Goal: Task Accomplishment & Management: Use online tool/utility

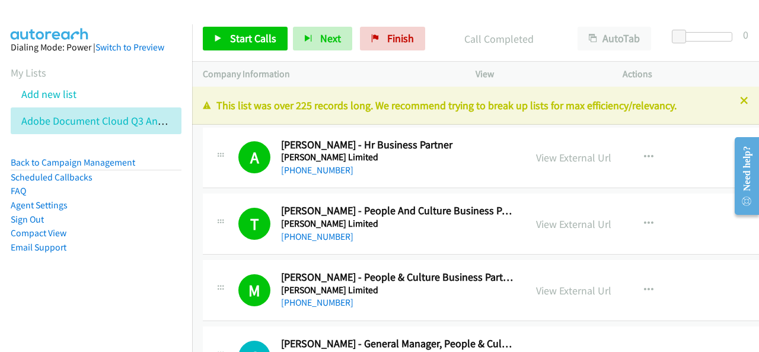
scroll to position [20747, 0]
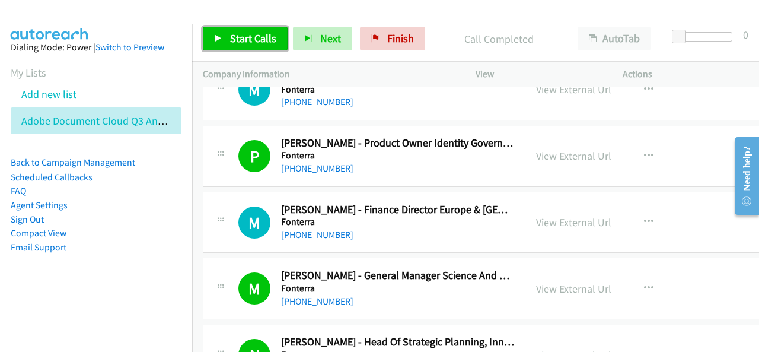
click at [251, 31] on link "Start Calls" at bounding box center [245, 39] width 85 height 24
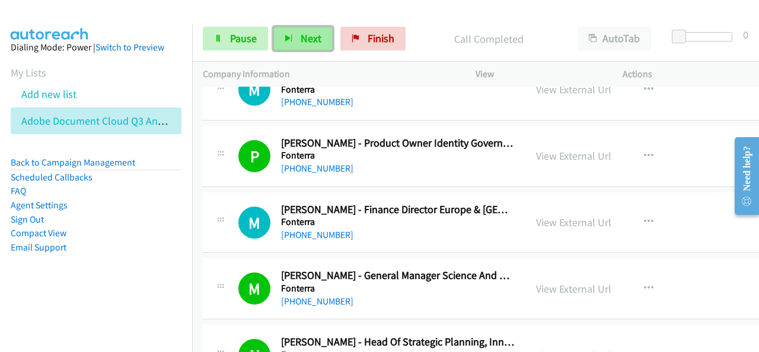
click at [319, 42] on span "Next" at bounding box center [311, 38] width 21 height 14
click at [293, 37] on button "Next" at bounding box center [302, 39] width 59 height 24
click at [308, 40] on span "Next" at bounding box center [311, 38] width 21 height 14
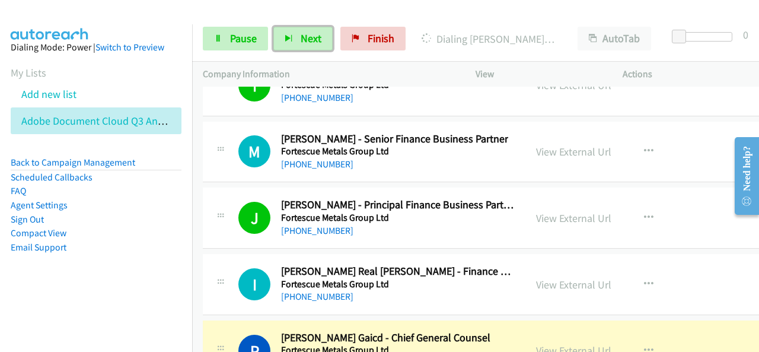
scroll to position [21280, 0]
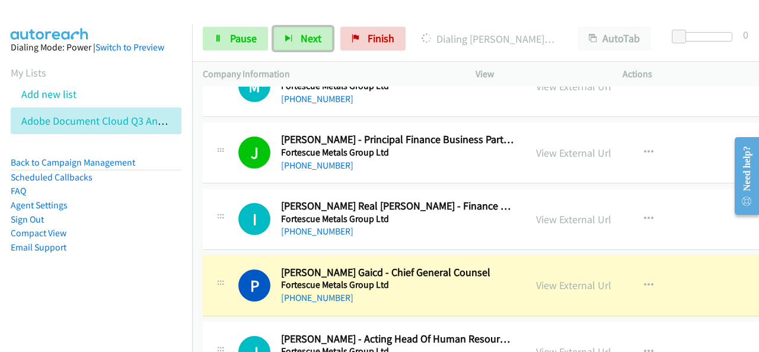
drag, startPoint x: 573, startPoint y: 215, endPoint x: 471, endPoint y: 308, distance: 137.6
drag, startPoint x: 450, startPoint y: 231, endPoint x: 497, endPoint y: 223, distance: 47.4
click at [450, 290] on div "[PHONE_NUMBER]" at bounding box center [385, 297] width 209 height 14
click at [557, 278] on link "View External Url" at bounding box center [573, 285] width 75 height 14
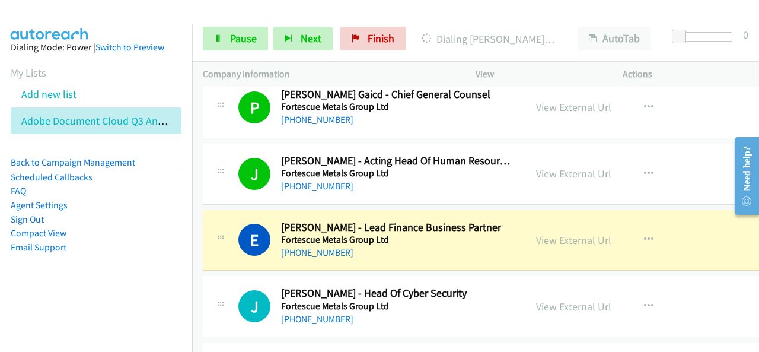
scroll to position [21517, 0]
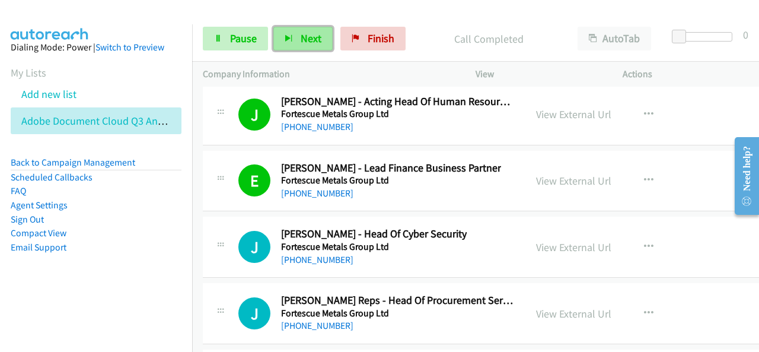
click at [301, 36] on span "Next" at bounding box center [311, 38] width 21 height 14
click at [323, 30] on button "Next" at bounding box center [302, 39] width 59 height 24
click at [302, 46] on button "Next" at bounding box center [302, 39] width 59 height 24
click at [282, 41] on button "Next" at bounding box center [302, 39] width 59 height 24
click at [287, 39] on icon "button" at bounding box center [289, 39] width 8 height 8
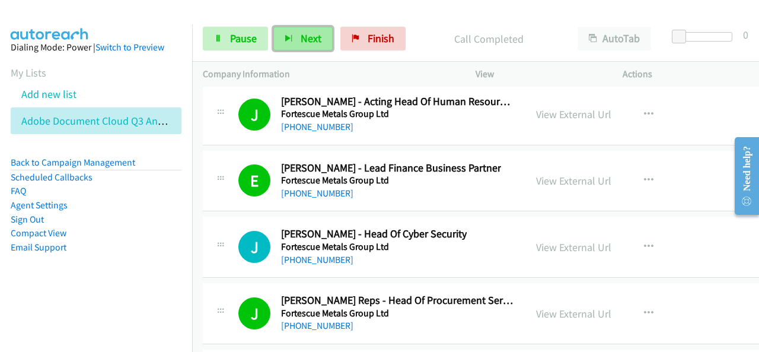
click at [277, 33] on button "Next" at bounding box center [302, 39] width 59 height 24
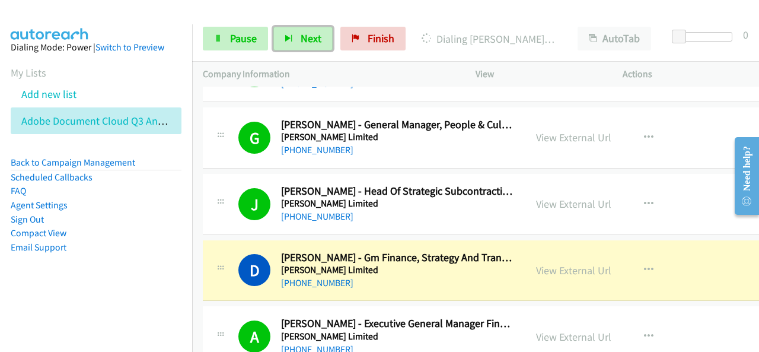
scroll to position [237, 0]
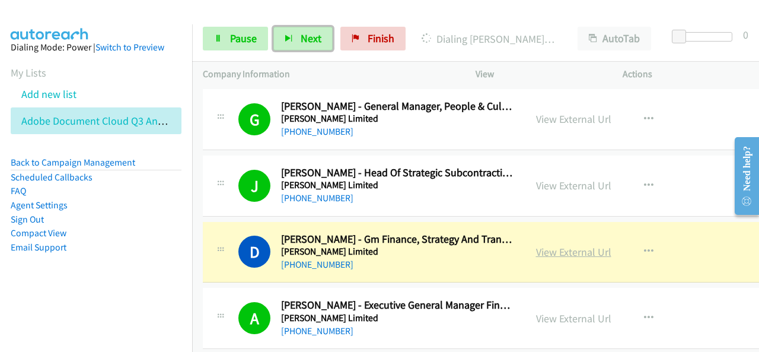
click at [559, 247] on link "View External Url" at bounding box center [573, 252] width 75 height 14
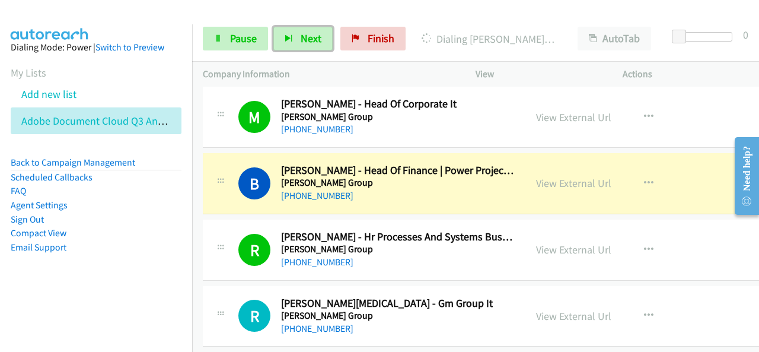
scroll to position [2312, 0]
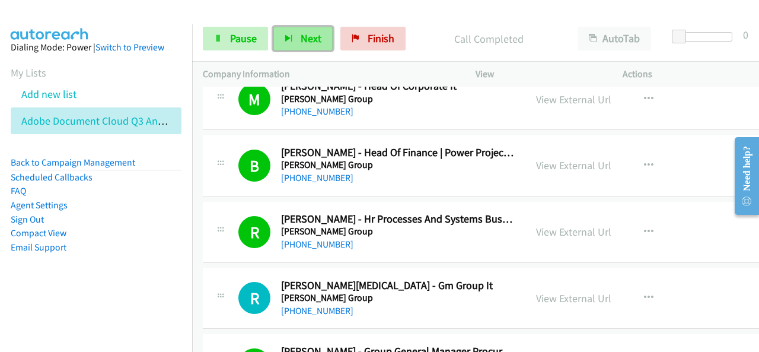
click at [295, 39] on button "Next" at bounding box center [302, 39] width 59 height 24
click at [324, 37] on button "Next" at bounding box center [302, 39] width 59 height 24
click at [327, 48] on button "Next" at bounding box center [302, 39] width 59 height 24
drag, startPoint x: 309, startPoint y: 56, endPoint x: 314, endPoint y: 48, distance: 9.9
click at [309, 54] on div "Start Calls Pause Next Finish Call Completed AutoTab AutoTab 0" at bounding box center [475, 39] width 567 height 46
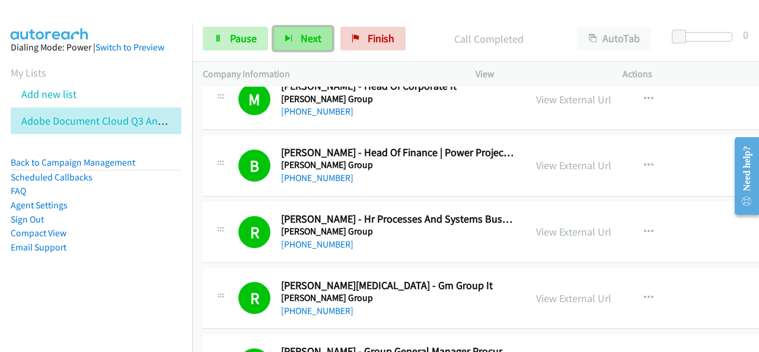
click at [314, 48] on button "Next" at bounding box center [302, 39] width 59 height 24
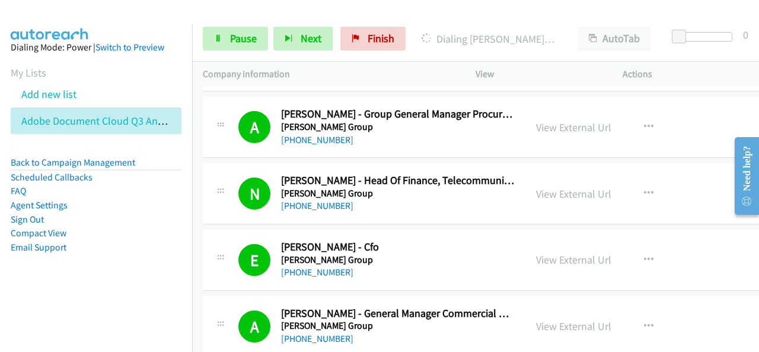
scroll to position [2253, 0]
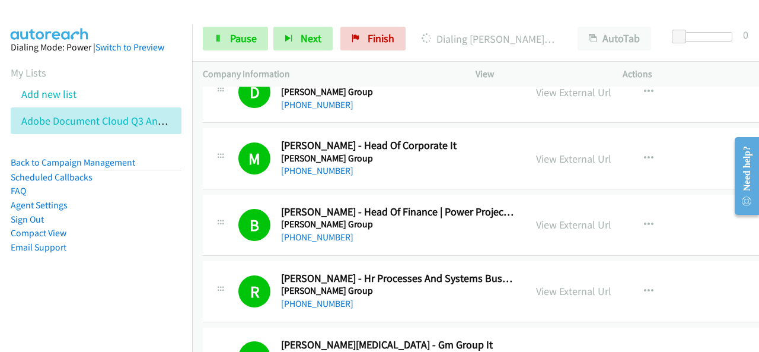
click at [145, 192] on li "FAQ" at bounding box center [96, 191] width 171 height 14
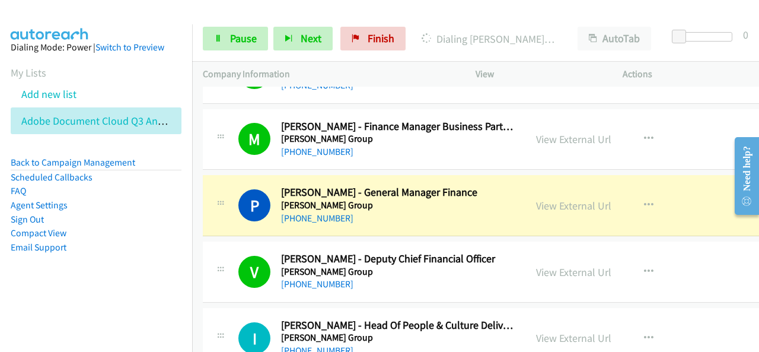
scroll to position [4268, 0]
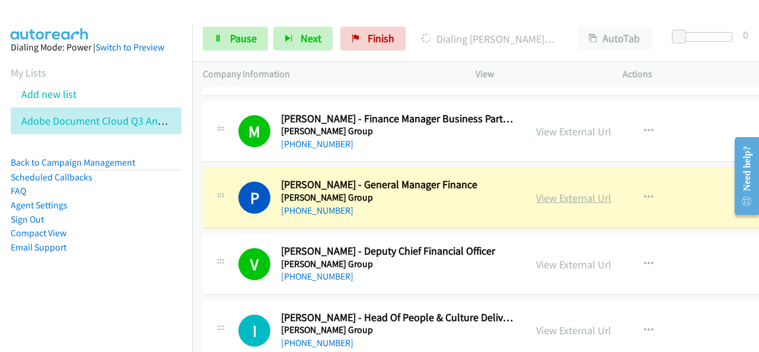
click at [555, 191] on link "View External Url" at bounding box center [573, 198] width 75 height 14
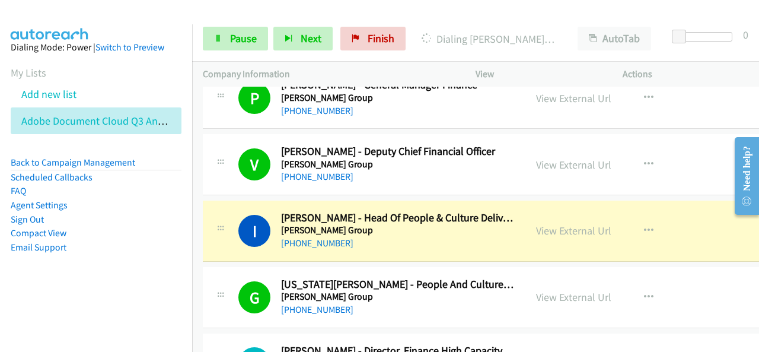
scroll to position [4386, 0]
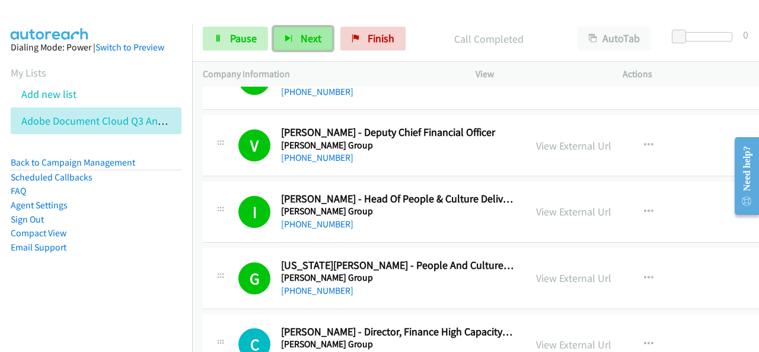
click at [321, 40] on button "Next" at bounding box center [302, 39] width 59 height 24
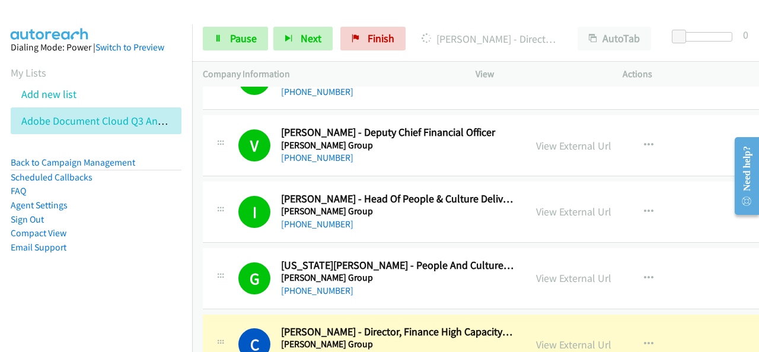
click at [401, 76] on p "Company Information" at bounding box center [328, 74] width 251 height 14
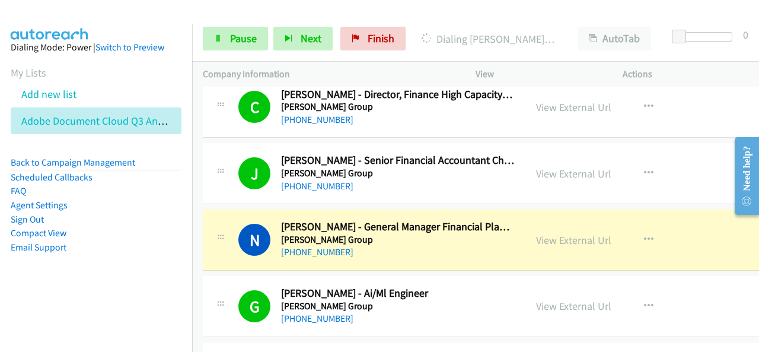
scroll to position [4683, 0]
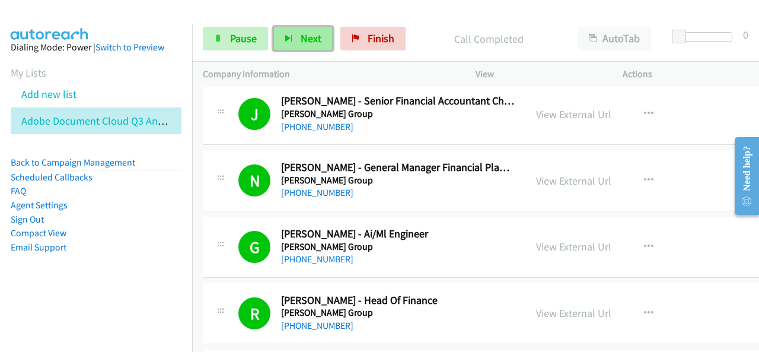
click at [295, 40] on button "Next" at bounding box center [302, 39] width 59 height 24
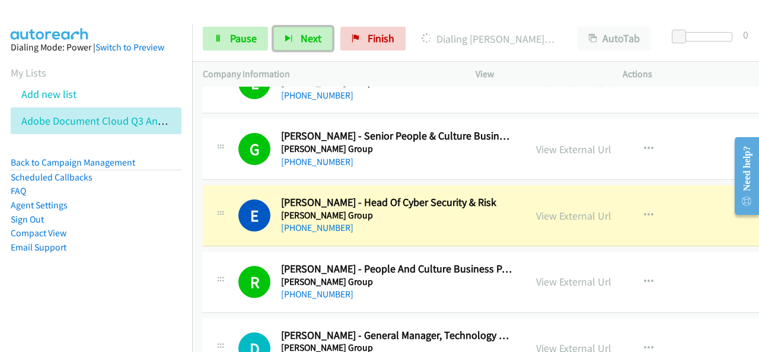
scroll to position [5039, 0]
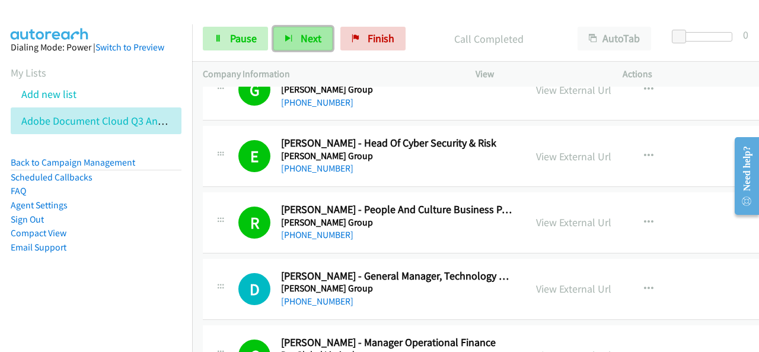
click at [293, 34] on button "Next" at bounding box center [302, 39] width 59 height 24
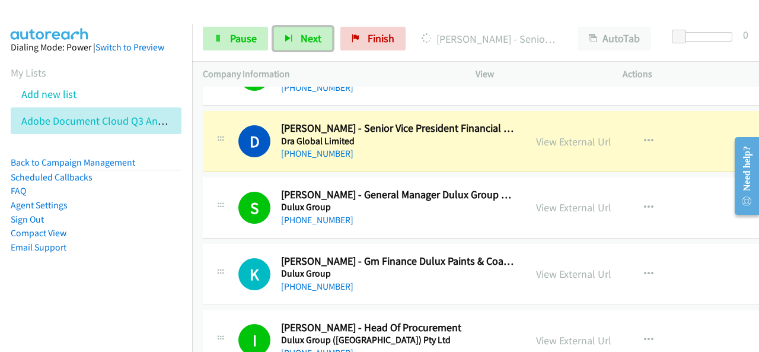
scroll to position [5453, 0]
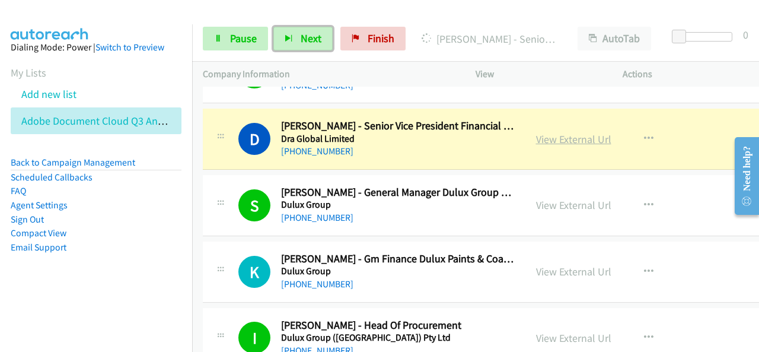
click at [576, 132] on link "View External Url" at bounding box center [573, 139] width 75 height 14
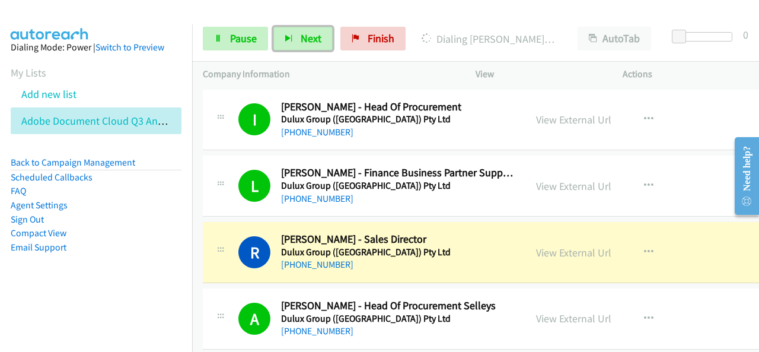
scroll to position [5691, 0]
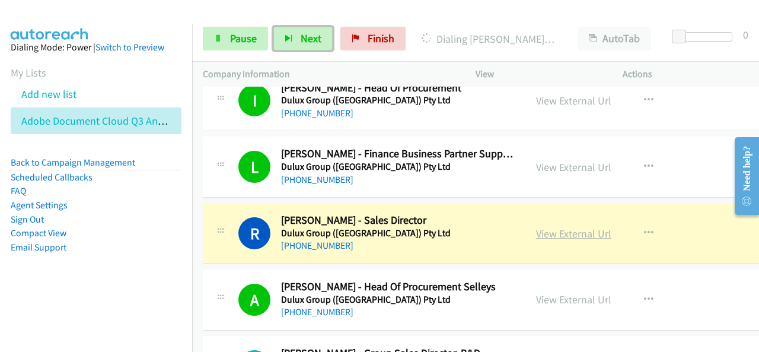
click at [561, 226] on link "View External Url" at bounding box center [573, 233] width 75 height 14
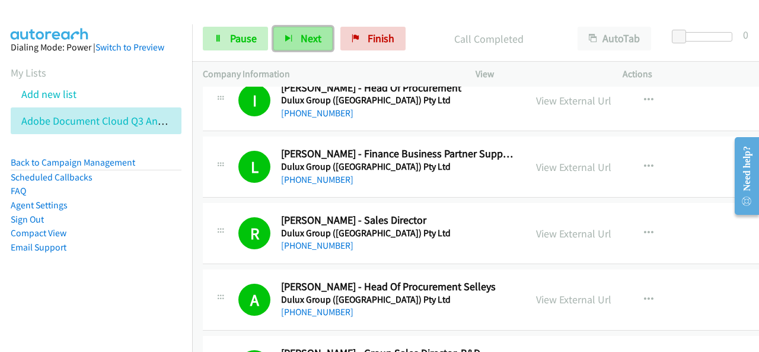
click at [310, 38] on span "Next" at bounding box center [311, 38] width 21 height 14
click at [314, 40] on span "Next" at bounding box center [311, 38] width 21 height 14
click at [311, 34] on span "Next" at bounding box center [311, 38] width 21 height 14
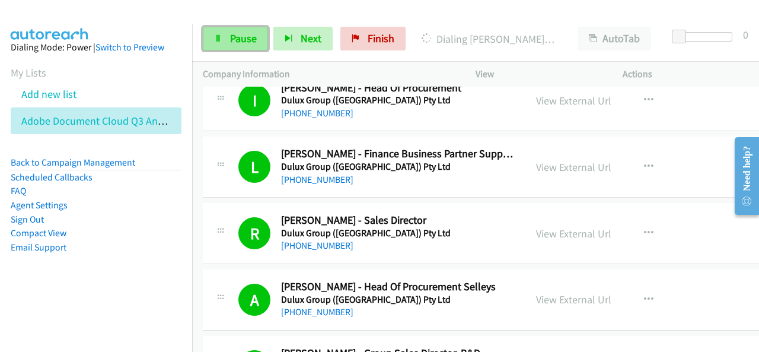
click at [235, 36] on span "Pause" at bounding box center [243, 38] width 27 height 14
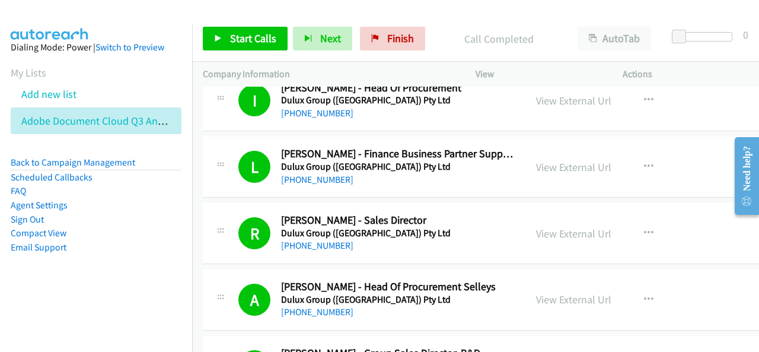
click at [238, 23] on div "Start Calls Pause Next Finish Call Completed AutoTab AutoTab 0" at bounding box center [475, 39] width 567 height 46
click at [239, 34] on span "Start Calls" at bounding box center [253, 38] width 46 height 14
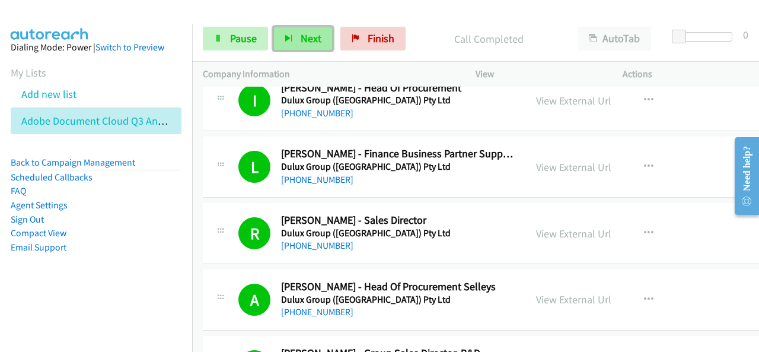
click at [309, 36] on span "Next" at bounding box center [311, 38] width 21 height 14
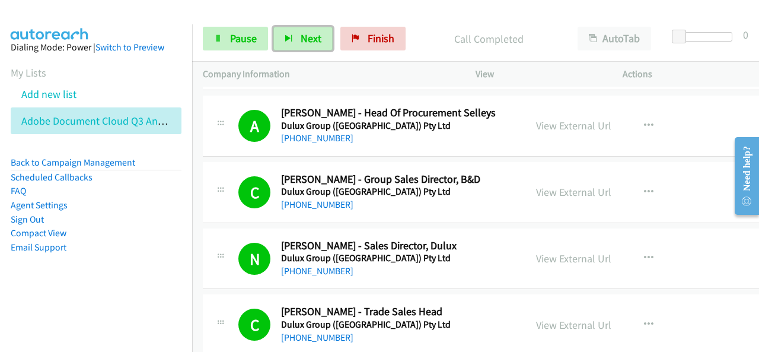
scroll to position [5868, 0]
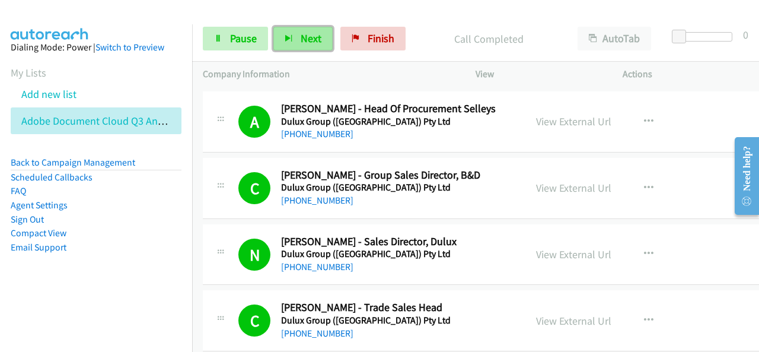
click at [280, 37] on button "Next" at bounding box center [302, 39] width 59 height 24
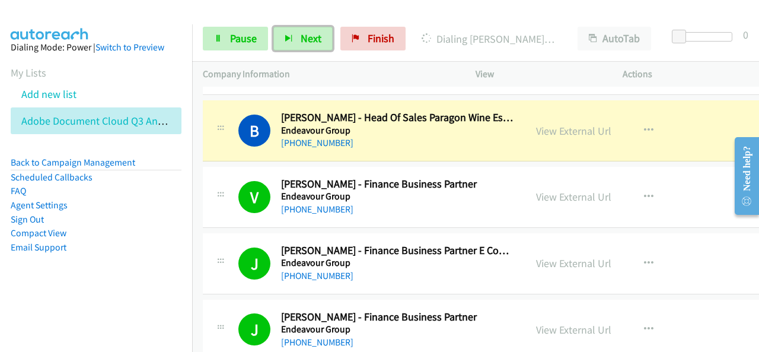
scroll to position [8654, 0]
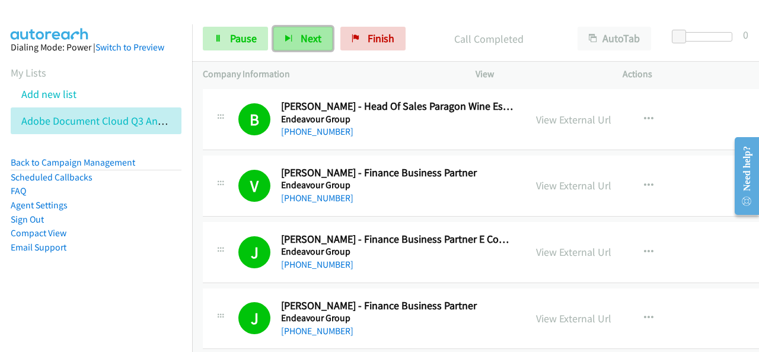
click at [299, 49] on button "Next" at bounding box center [302, 39] width 59 height 24
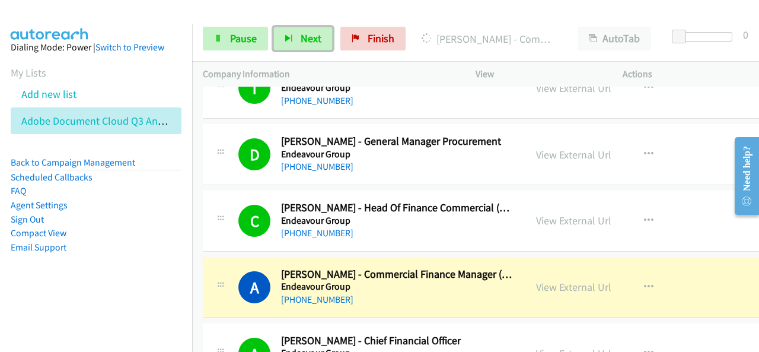
scroll to position [9010, 0]
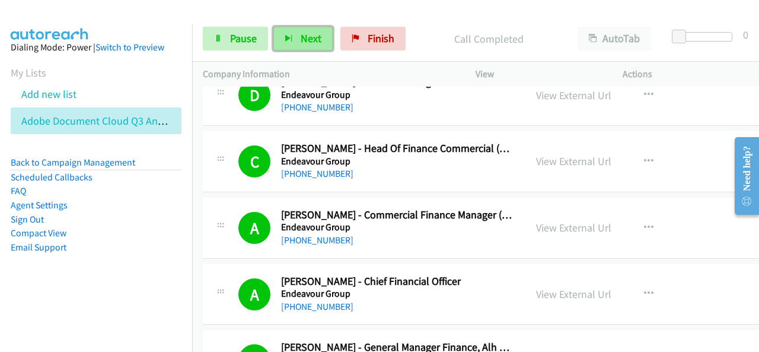
click at [305, 28] on button "Next" at bounding box center [302, 39] width 59 height 24
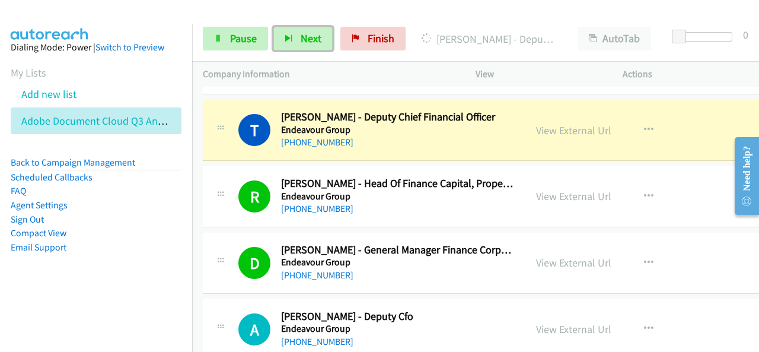
scroll to position [9247, 0]
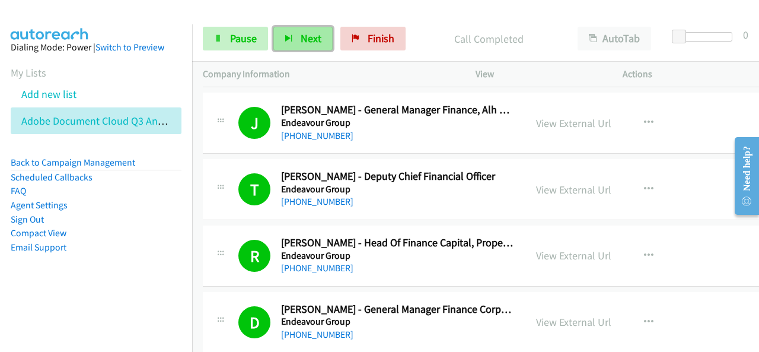
click at [296, 46] on button "Next" at bounding box center [302, 39] width 59 height 24
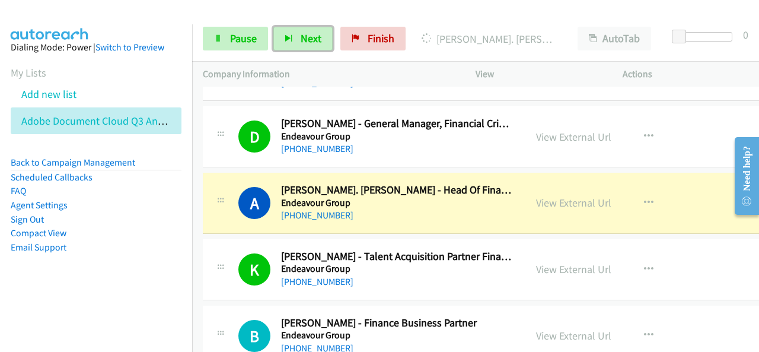
scroll to position [10018, 0]
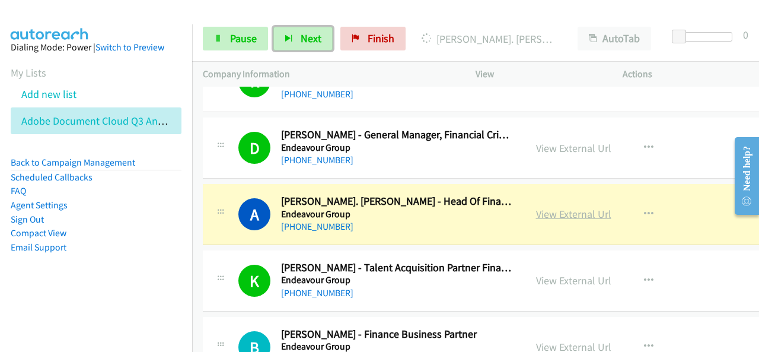
click at [569, 207] on link "View External Url" at bounding box center [573, 214] width 75 height 14
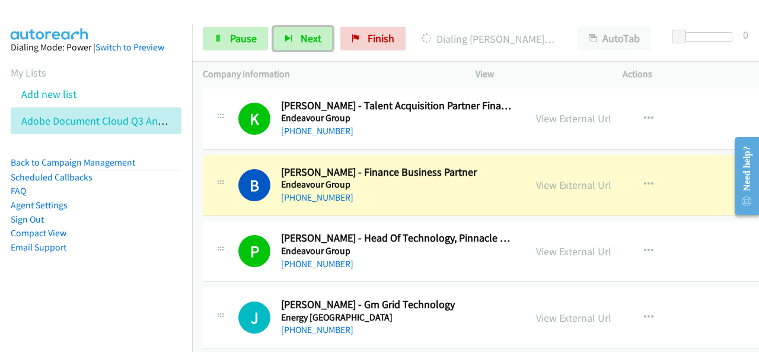
scroll to position [10196, 0]
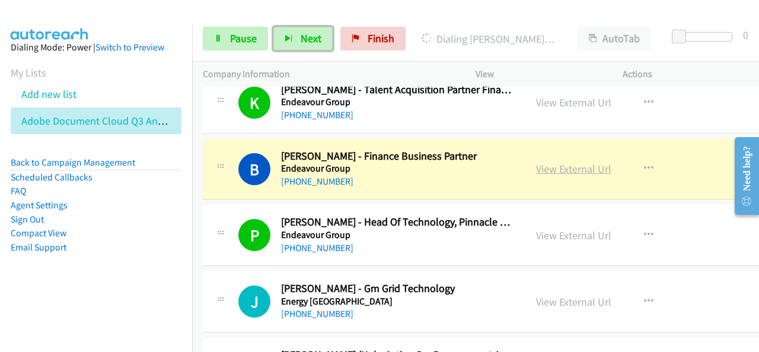
click at [563, 162] on link "View External Url" at bounding box center [573, 169] width 75 height 14
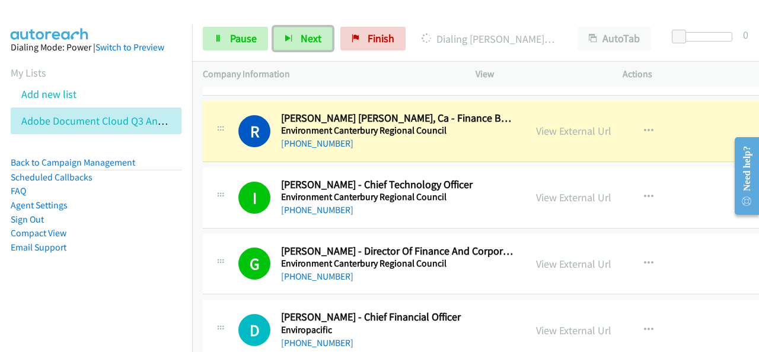
scroll to position [11500, 0]
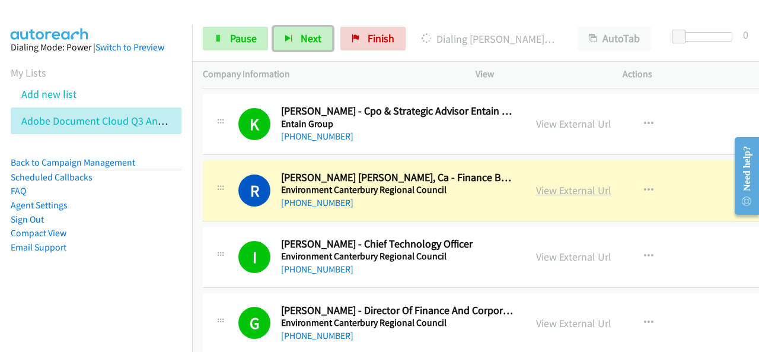
click at [555, 183] on link "View External Url" at bounding box center [573, 190] width 75 height 14
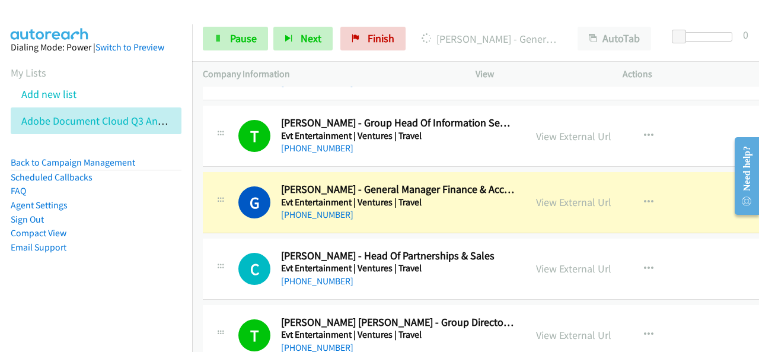
scroll to position [12152, 0]
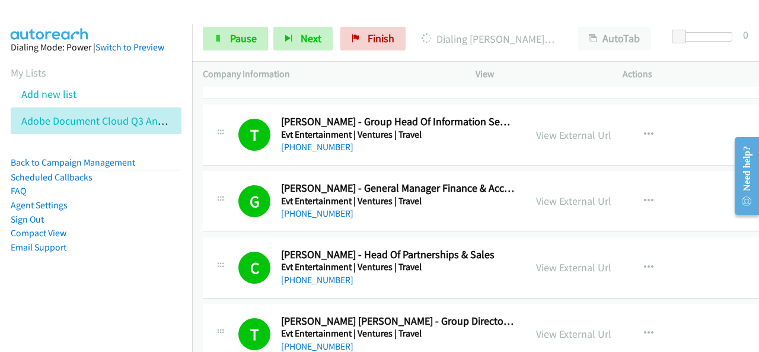
drag, startPoint x: 96, startPoint y: 270, endPoint x: 142, endPoint y: 221, distance: 67.9
click at [96, 267] on aside "Dialing Mode: Power | Switch to Preview My Lists Add new list Adobe Document Cl…" at bounding box center [96, 165] width 192 height 283
click at [237, 37] on span "Pause" at bounding box center [243, 38] width 27 height 14
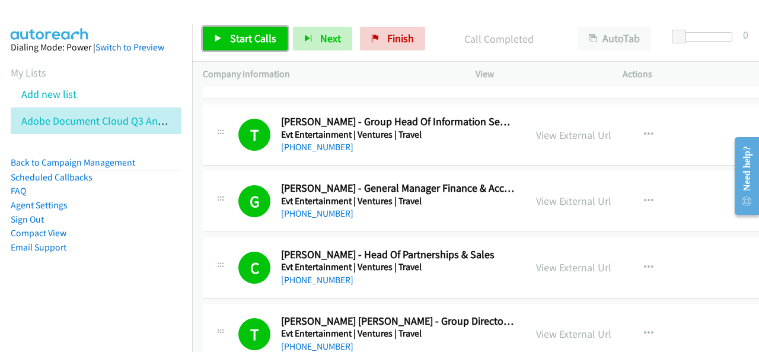
click at [270, 44] on span "Start Calls" at bounding box center [253, 38] width 46 height 14
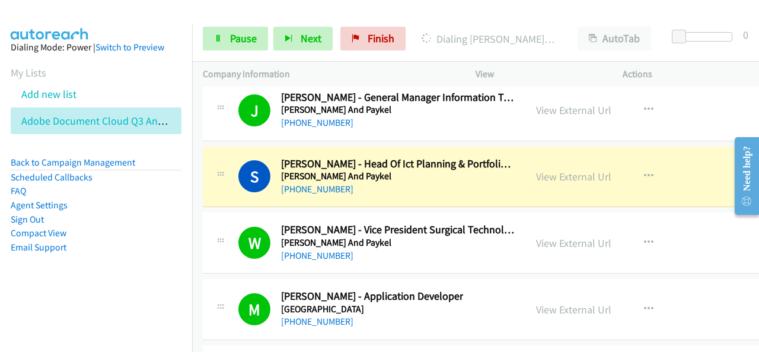
scroll to position [14819, 0]
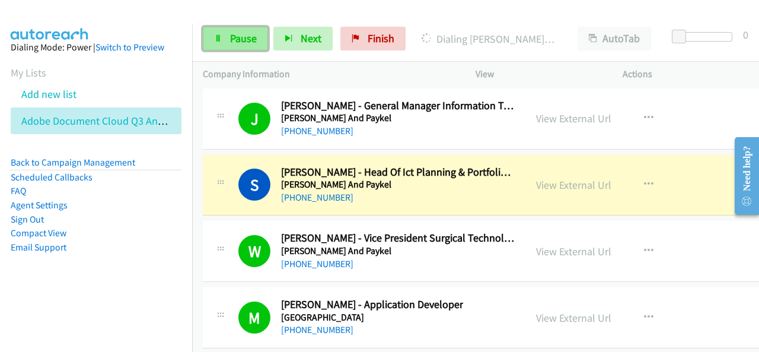
click at [260, 36] on link "Pause" at bounding box center [235, 39] width 65 height 24
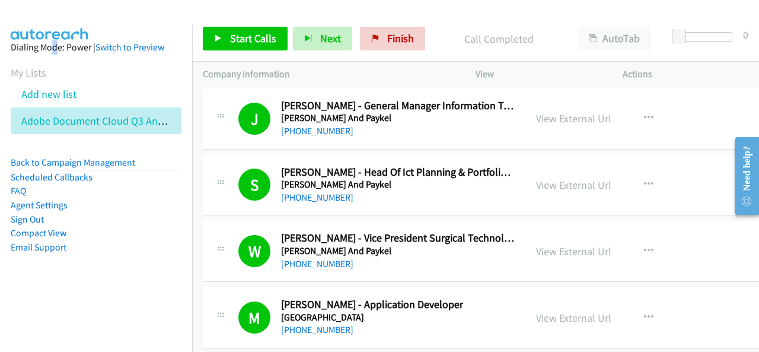
click at [50, 34] on aside "Dialing Mode: Power | Switch to Preview My Lists Add new list Adobe Document Cl…" at bounding box center [96, 165] width 192 height 283
click at [64, 281] on aside "Dialing Mode: Power | Switch to Preview My Lists Add new list Adobe Document Cl…" at bounding box center [96, 165] width 192 height 283
click at [392, 37] on span "Finish" at bounding box center [400, 38] width 27 height 14
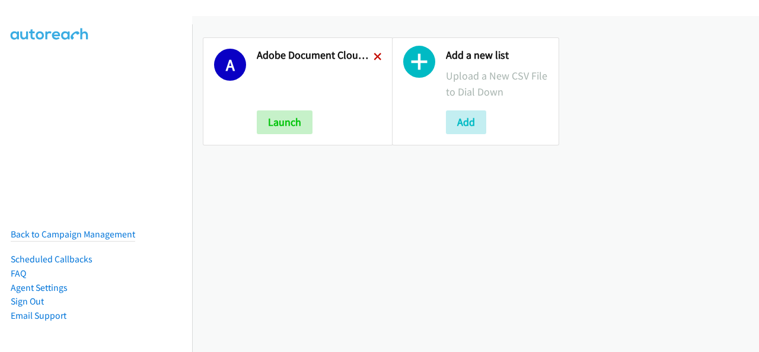
click at [376, 59] on icon at bounding box center [377, 57] width 8 height 8
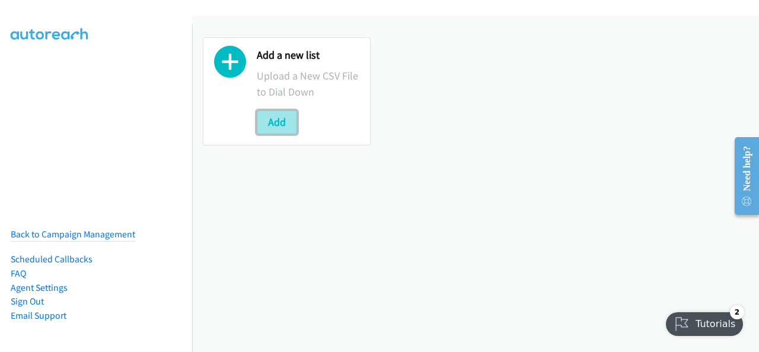
click at [286, 124] on button "Add" at bounding box center [277, 122] width 40 height 24
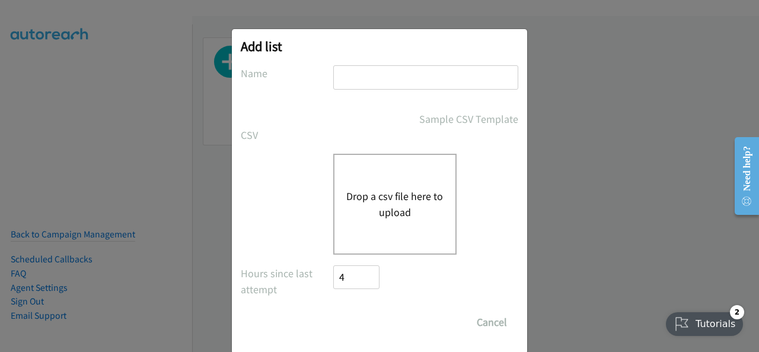
click at [360, 74] on input "text" at bounding box center [425, 77] width 185 height 24
type input "Adobe Document Cloud Q3 ANZ"
click at [385, 203] on button "Drop a csv file here to upload" at bounding box center [394, 204] width 97 height 32
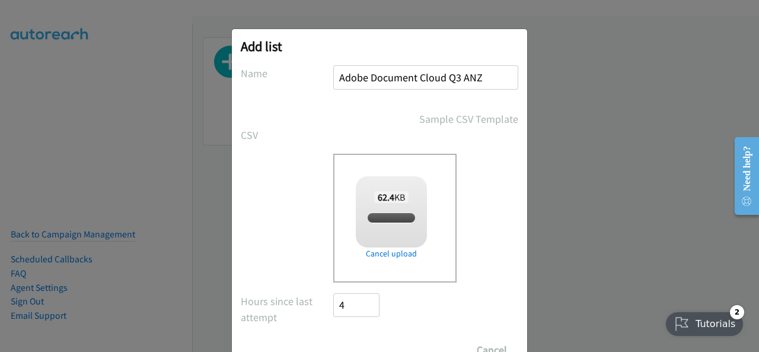
scroll to position [47, 0]
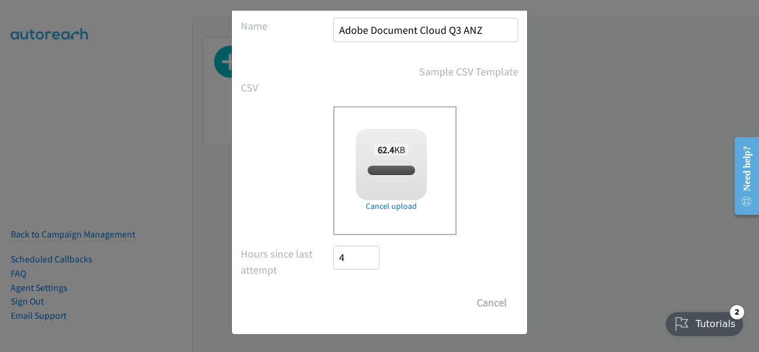
checkbox input "true"
click at [368, 296] on input "Save List" at bounding box center [364, 302] width 62 height 24
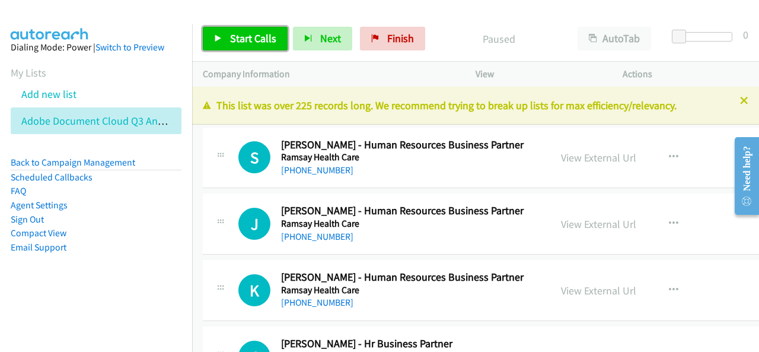
click at [271, 36] on span "Start Calls" at bounding box center [253, 38] width 46 height 14
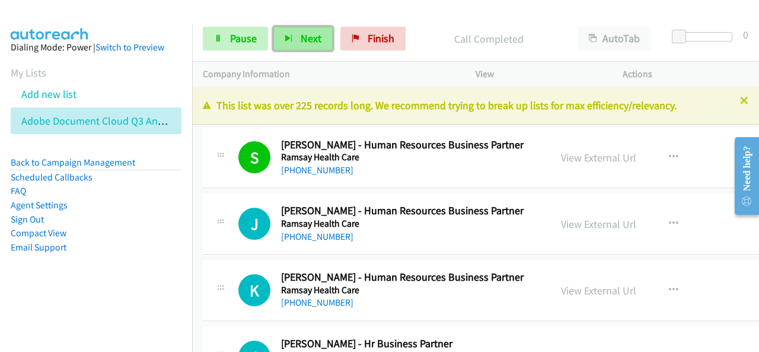
click at [290, 40] on icon "button" at bounding box center [289, 39] width 8 height 8
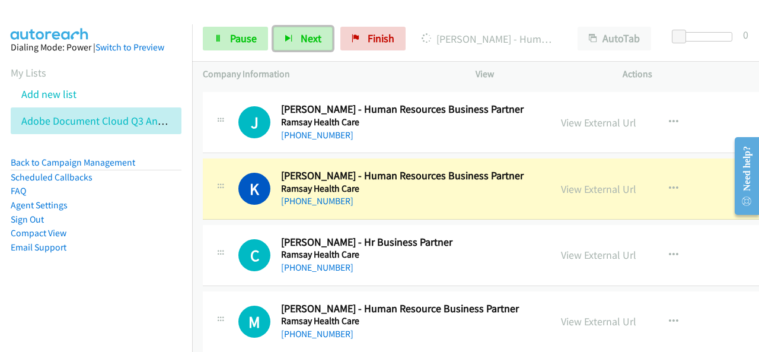
scroll to position [119, 0]
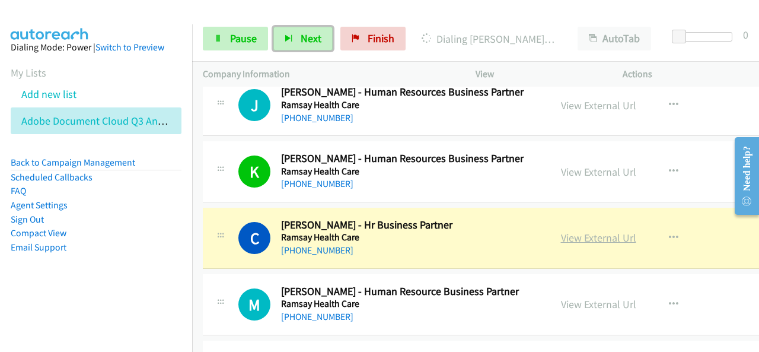
click at [564, 242] on link "View External Url" at bounding box center [598, 238] width 75 height 14
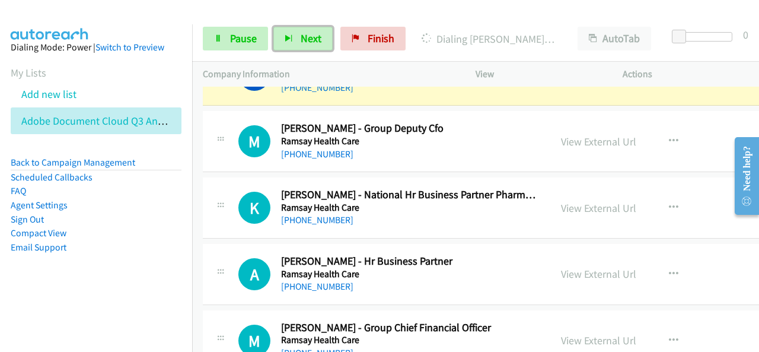
scroll to position [415, 0]
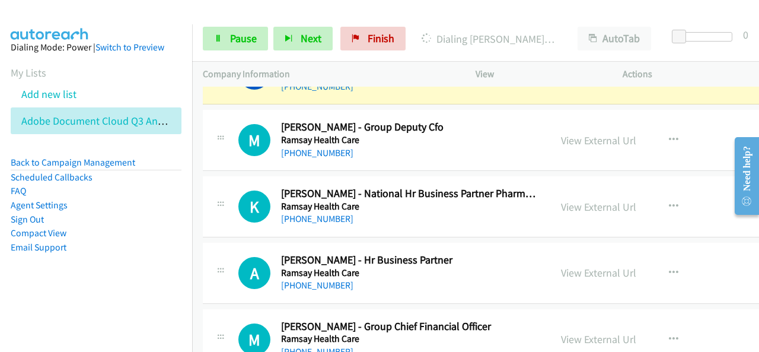
click at [136, 260] on aside "Dialing Mode: Power | Switch to Preview My Lists Add new list Adobe Document Cl…" at bounding box center [96, 165] width 192 height 283
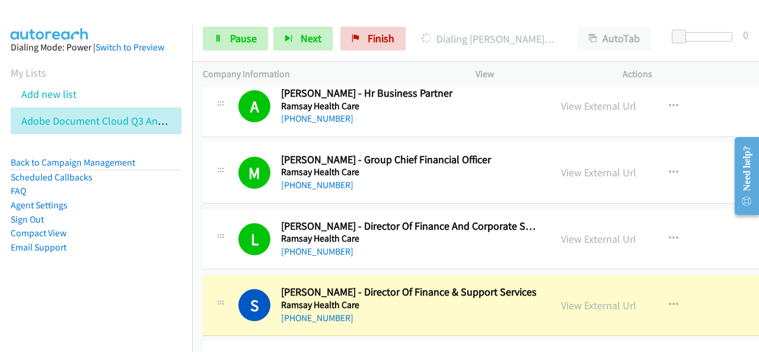
scroll to position [593, 0]
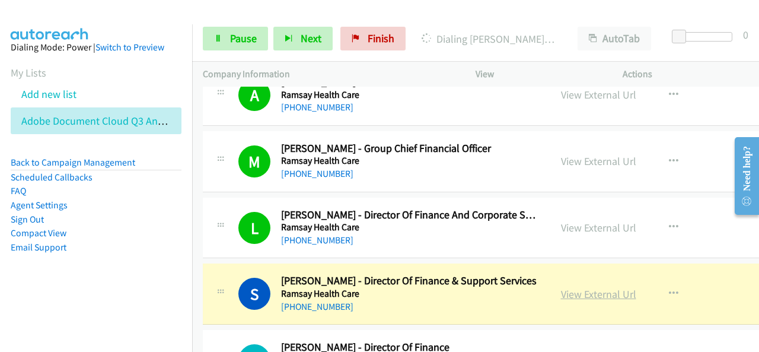
click at [569, 287] on link "View External Url" at bounding box center [598, 294] width 75 height 14
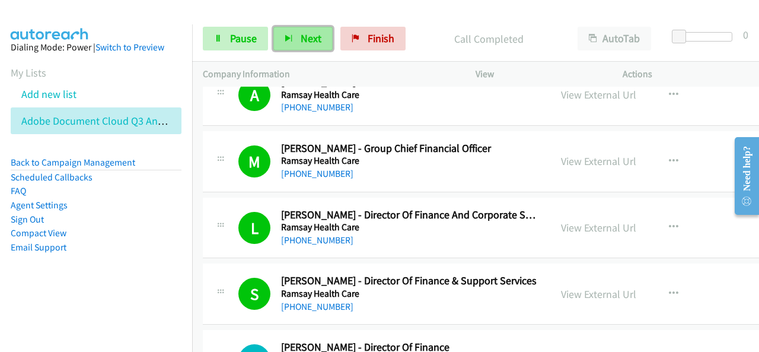
click at [302, 49] on button "Next" at bounding box center [302, 39] width 59 height 24
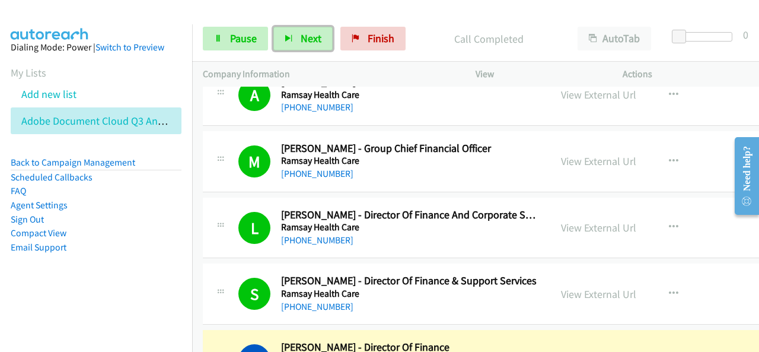
scroll to position [711, 0]
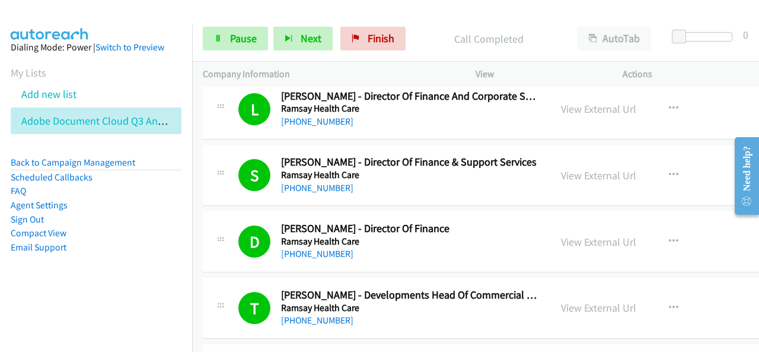
click at [303, 55] on div "Start Calls Pause Next Finish Call Completed AutoTab AutoTab 0" at bounding box center [475, 39] width 567 height 46
click at [302, 40] on span "Next" at bounding box center [311, 38] width 21 height 14
click at [162, 212] on li "Sign Out" at bounding box center [96, 219] width 171 height 14
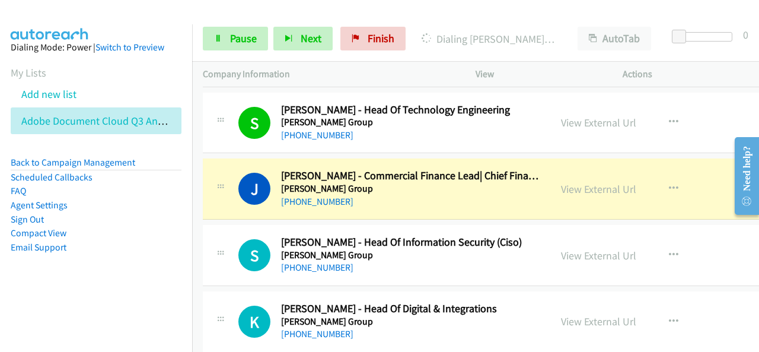
scroll to position [1778, 0]
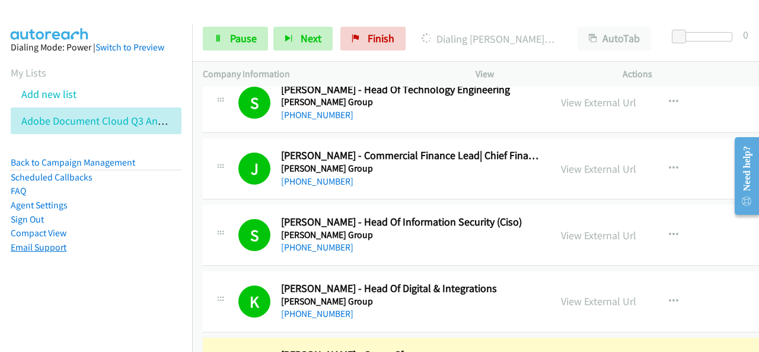
drag, startPoint x: 177, startPoint y: 32, endPoint x: 32, endPoint y: 250, distance: 261.7
click at [23, 272] on aside "Dialing Mode: Power | Switch to Preview My Lists Add new list Adobe Document Cl…" at bounding box center [96, 165] width 192 height 283
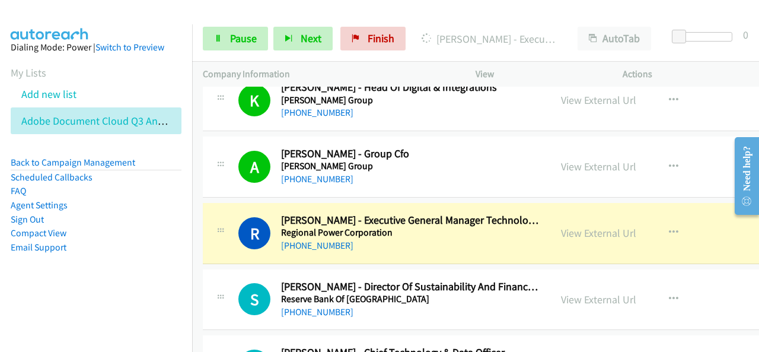
scroll to position [2015, 0]
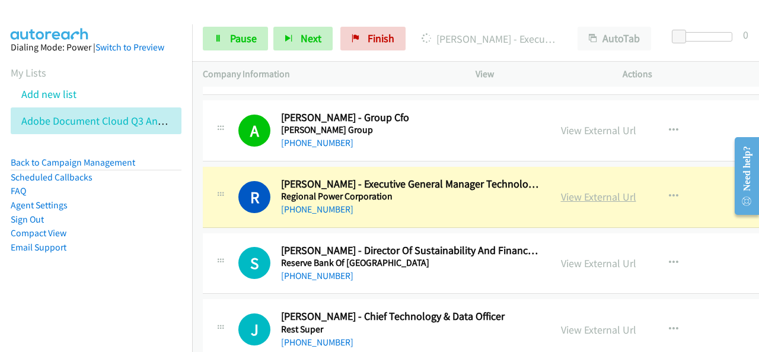
click at [585, 190] on link "View External Url" at bounding box center [598, 197] width 75 height 14
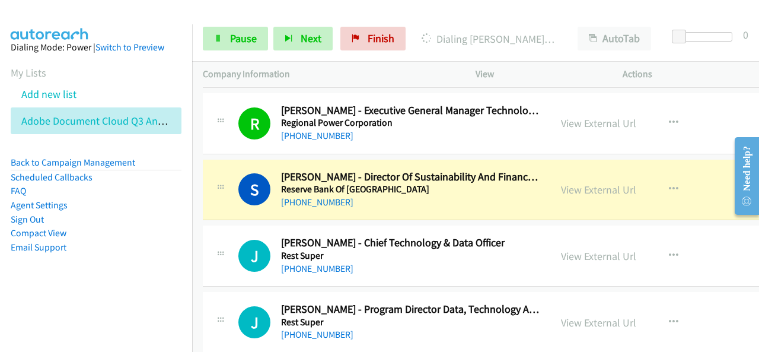
scroll to position [2134, 0]
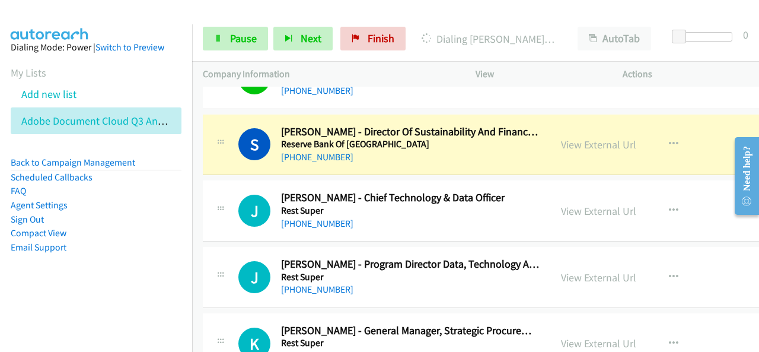
click at [432, 156] on div "+64 21 982 321" at bounding box center [410, 157] width 258 height 14
click at [595, 138] on link "View External Url" at bounding box center [598, 145] width 75 height 14
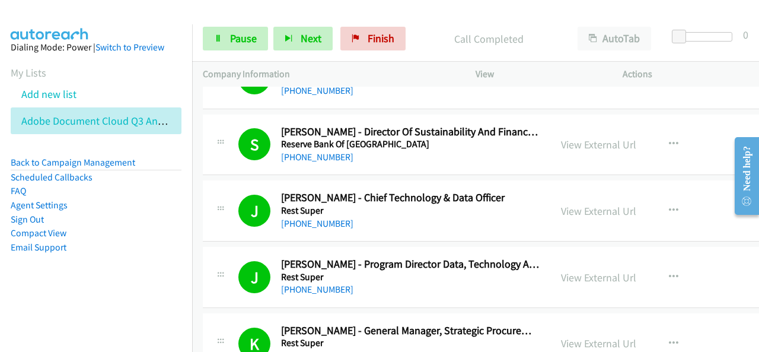
click at [147, 260] on aside "Dialing Mode: Power | Switch to Preview My Lists Add new list Adobe Document Cl…" at bounding box center [96, 165] width 192 height 283
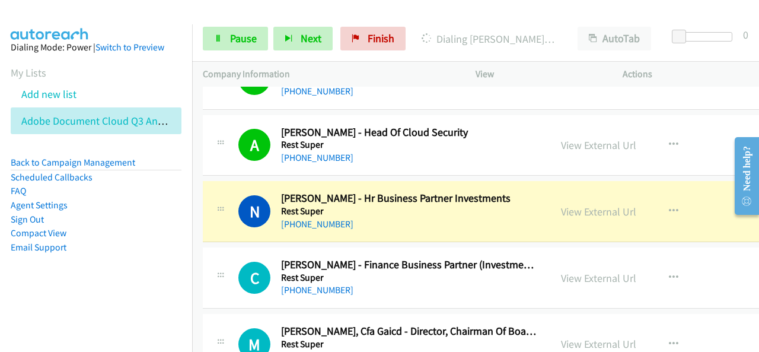
scroll to position [2608, 0]
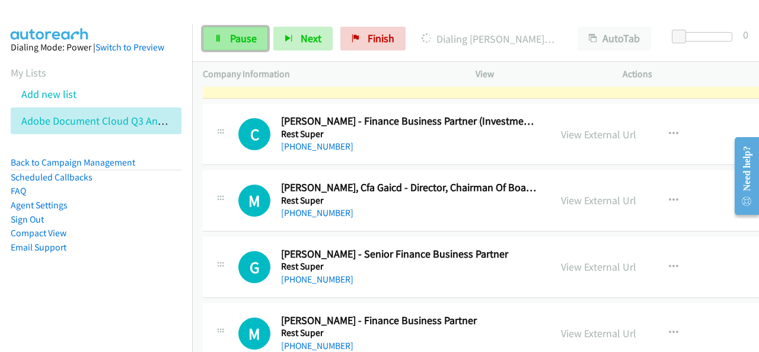
click at [241, 41] on span "Pause" at bounding box center [243, 38] width 27 height 14
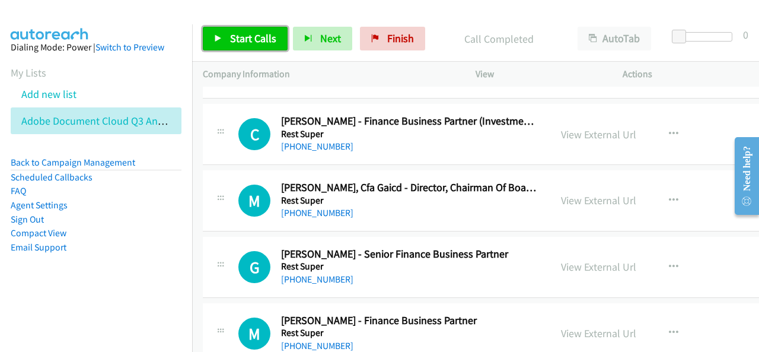
click at [255, 32] on span "Start Calls" at bounding box center [253, 38] width 46 height 14
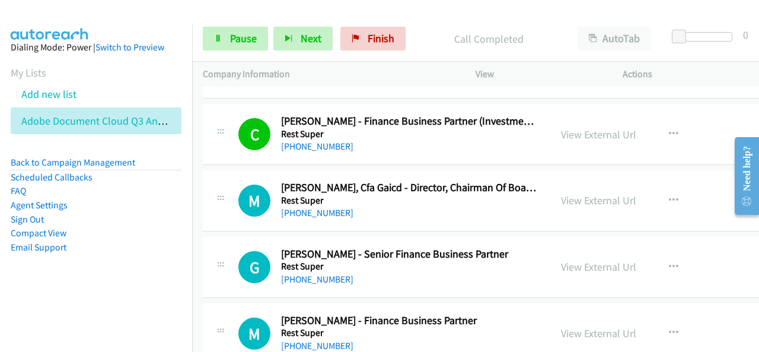
scroll to position [2667, 0]
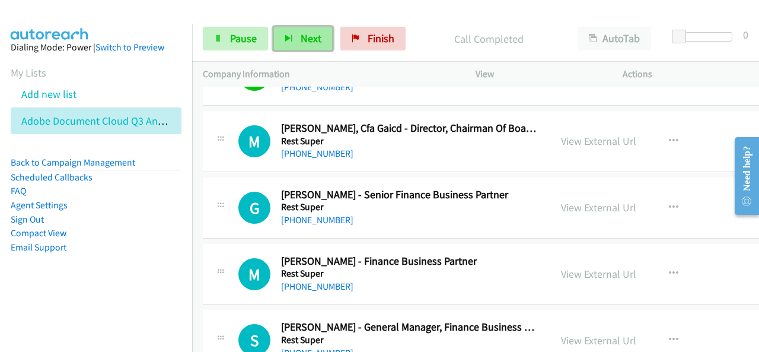
click at [314, 34] on span "Next" at bounding box center [311, 38] width 21 height 14
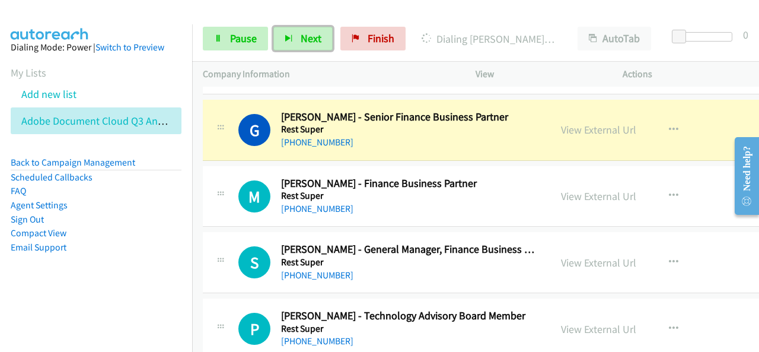
scroll to position [2727, 0]
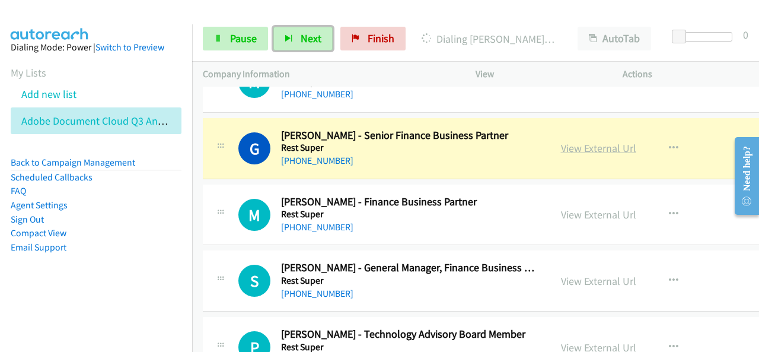
click at [583, 141] on link "View External Url" at bounding box center [598, 148] width 75 height 14
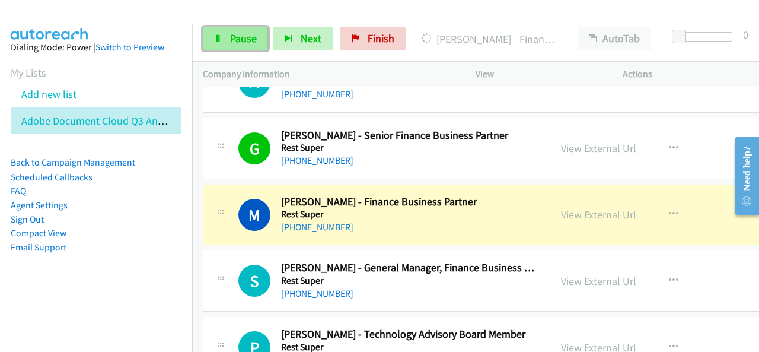
click at [249, 37] on span "Pause" at bounding box center [243, 38] width 27 height 14
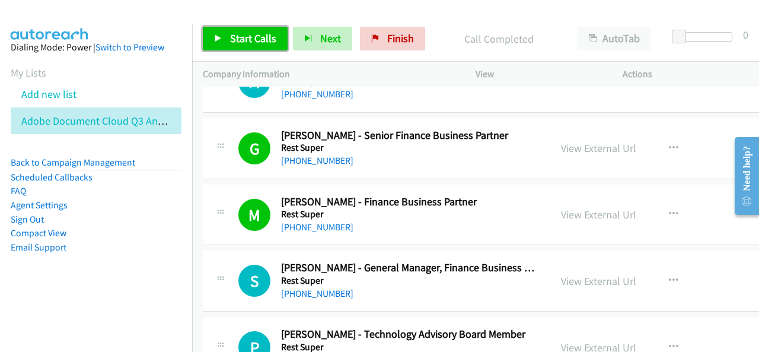
click at [261, 33] on span "Start Calls" at bounding box center [253, 38] width 46 height 14
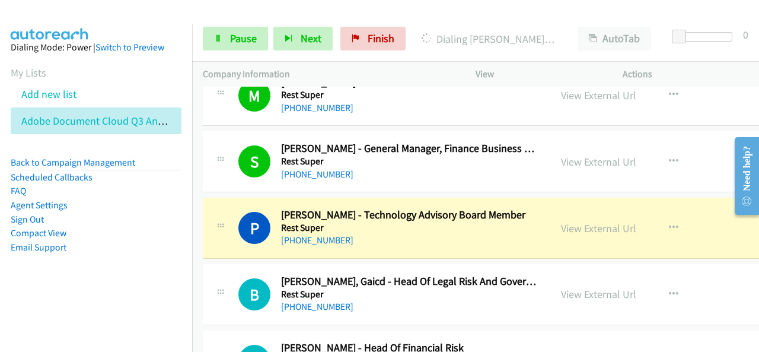
scroll to position [2905, 0]
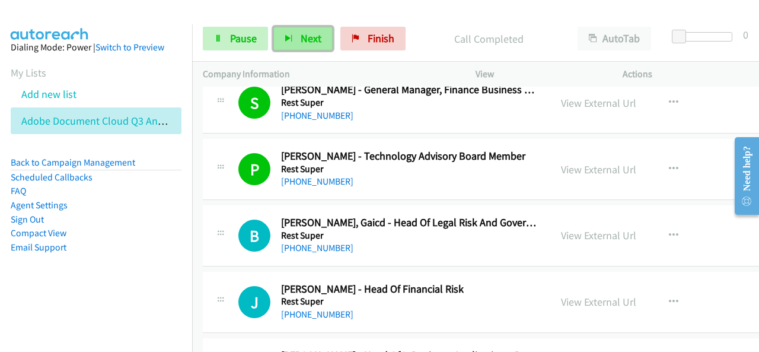
drag, startPoint x: 308, startPoint y: 34, endPoint x: 296, endPoint y: 37, distance: 12.2
click at [308, 35] on span "Next" at bounding box center [311, 38] width 21 height 14
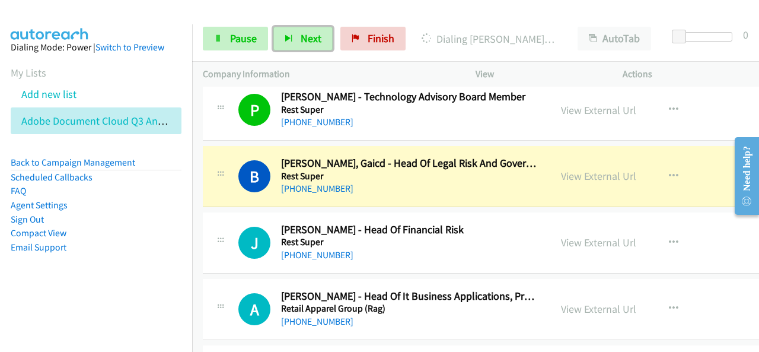
scroll to position [3023, 0]
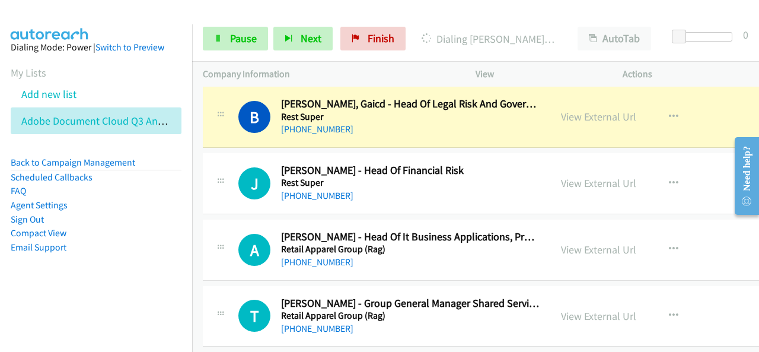
click at [85, 246] on li "Email Support" at bounding box center [96, 247] width 171 height 14
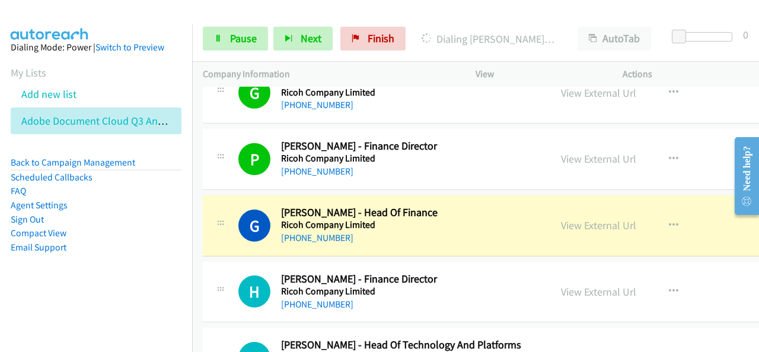
scroll to position [3438, 0]
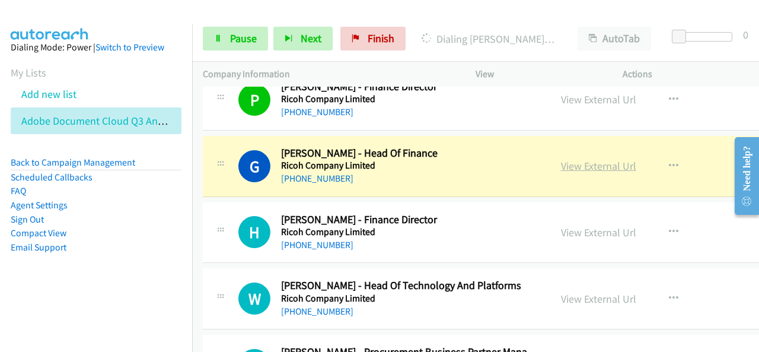
click at [600, 160] on link "View External Url" at bounding box center [598, 166] width 75 height 14
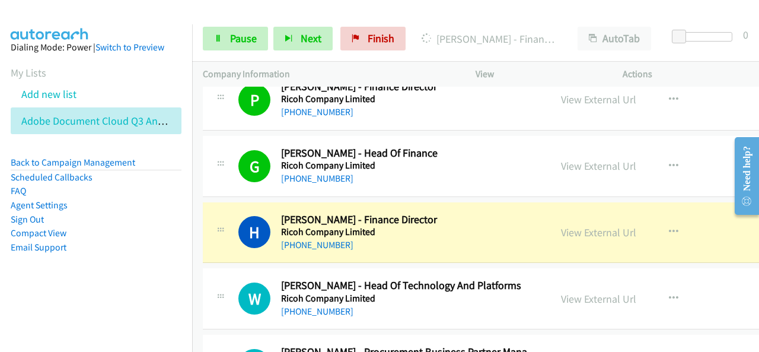
click at [382, 238] on div "+64 9 368 6007" at bounding box center [410, 245] width 258 height 14
click at [602, 225] on link "View External Url" at bounding box center [598, 232] width 75 height 14
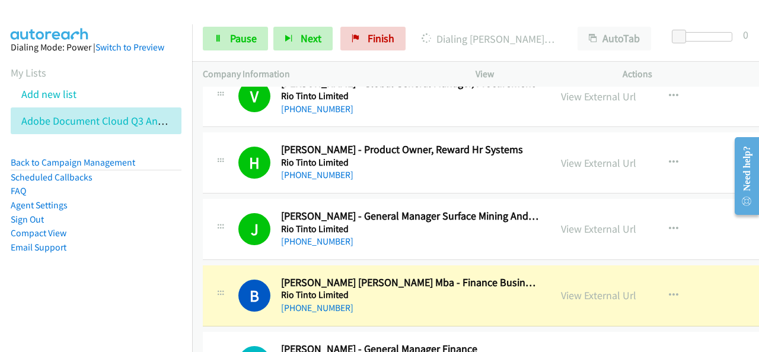
scroll to position [4090, 0]
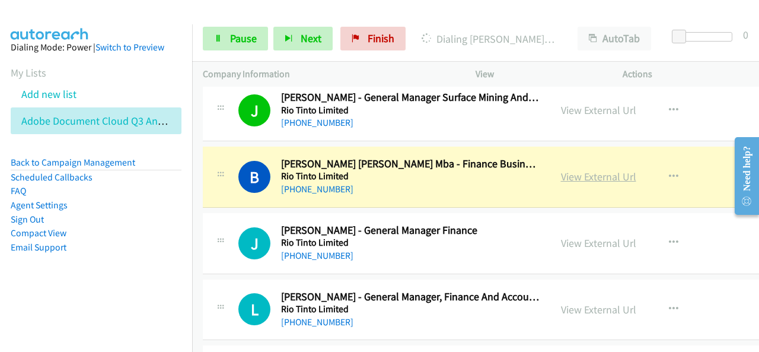
click at [596, 170] on link "View External Url" at bounding box center [598, 177] width 75 height 14
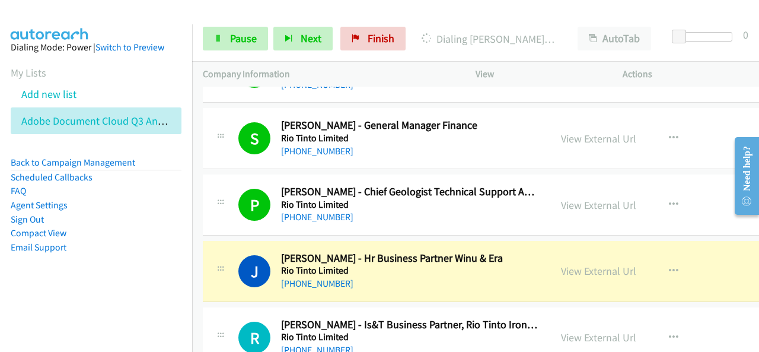
scroll to position [4386, 0]
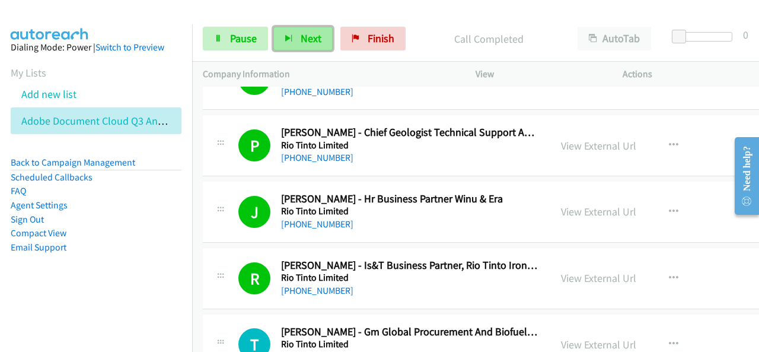
click at [312, 39] on span "Next" at bounding box center [311, 38] width 21 height 14
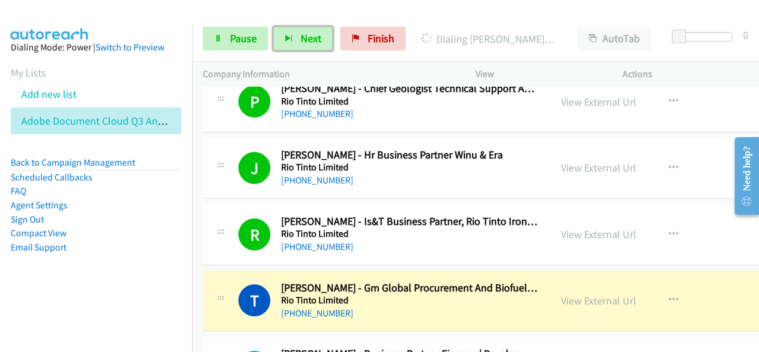
scroll to position [4446, 0]
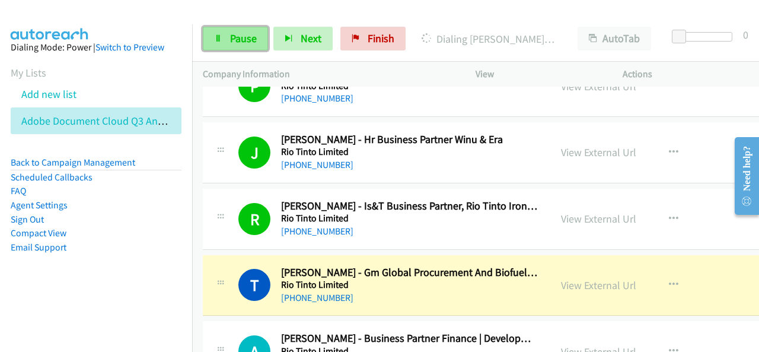
click at [239, 42] on span "Pause" at bounding box center [243, 38] width 27 height 14
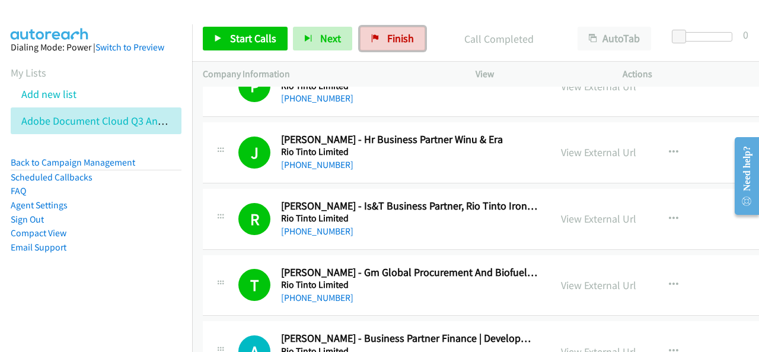
click at [381, 36] on link "Finish" at bounding box center [392, 39] width 65 height 24
